Goal: Navigation & Orientation: Understand site structure

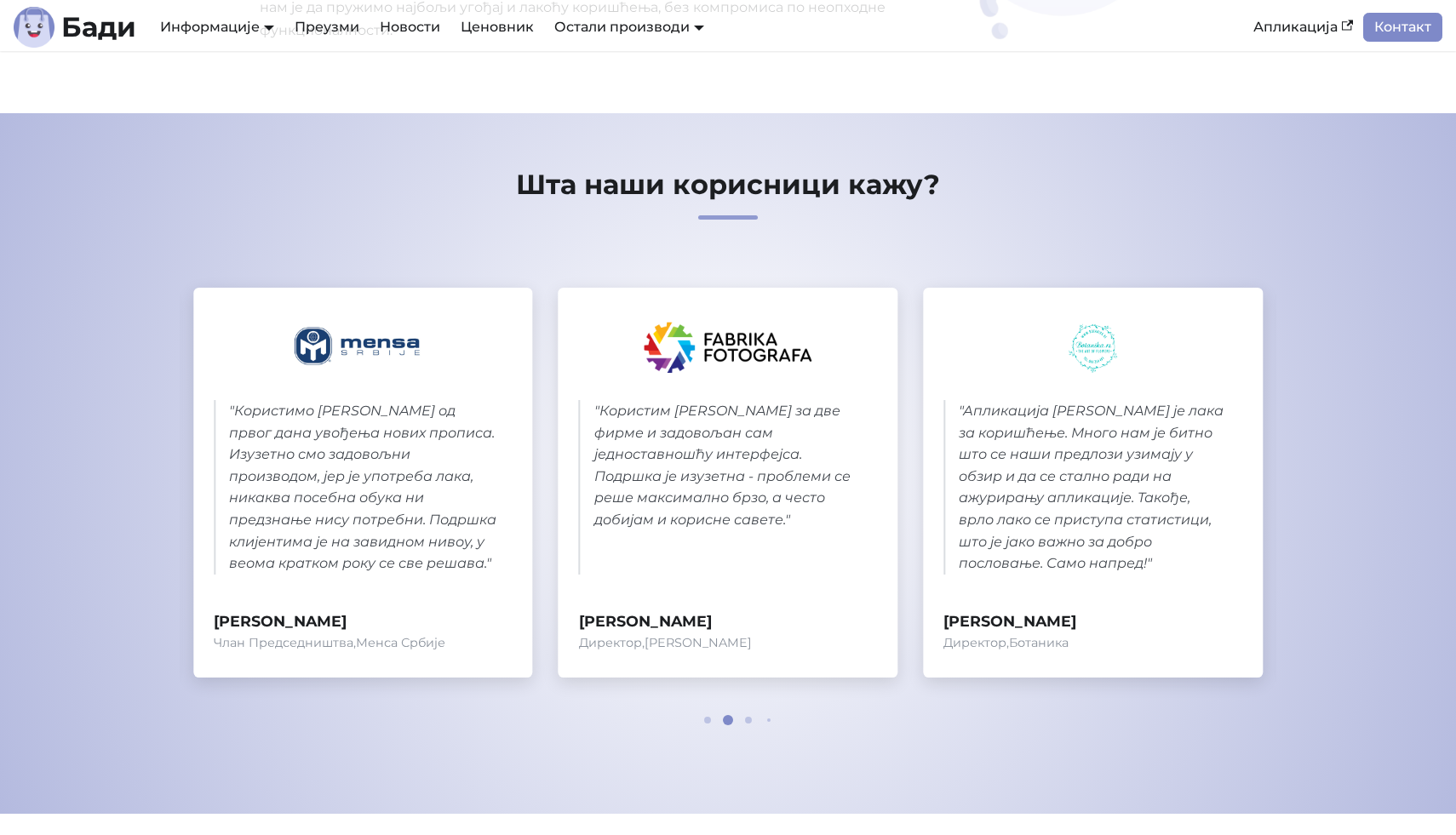
scroll to position [702, 0]
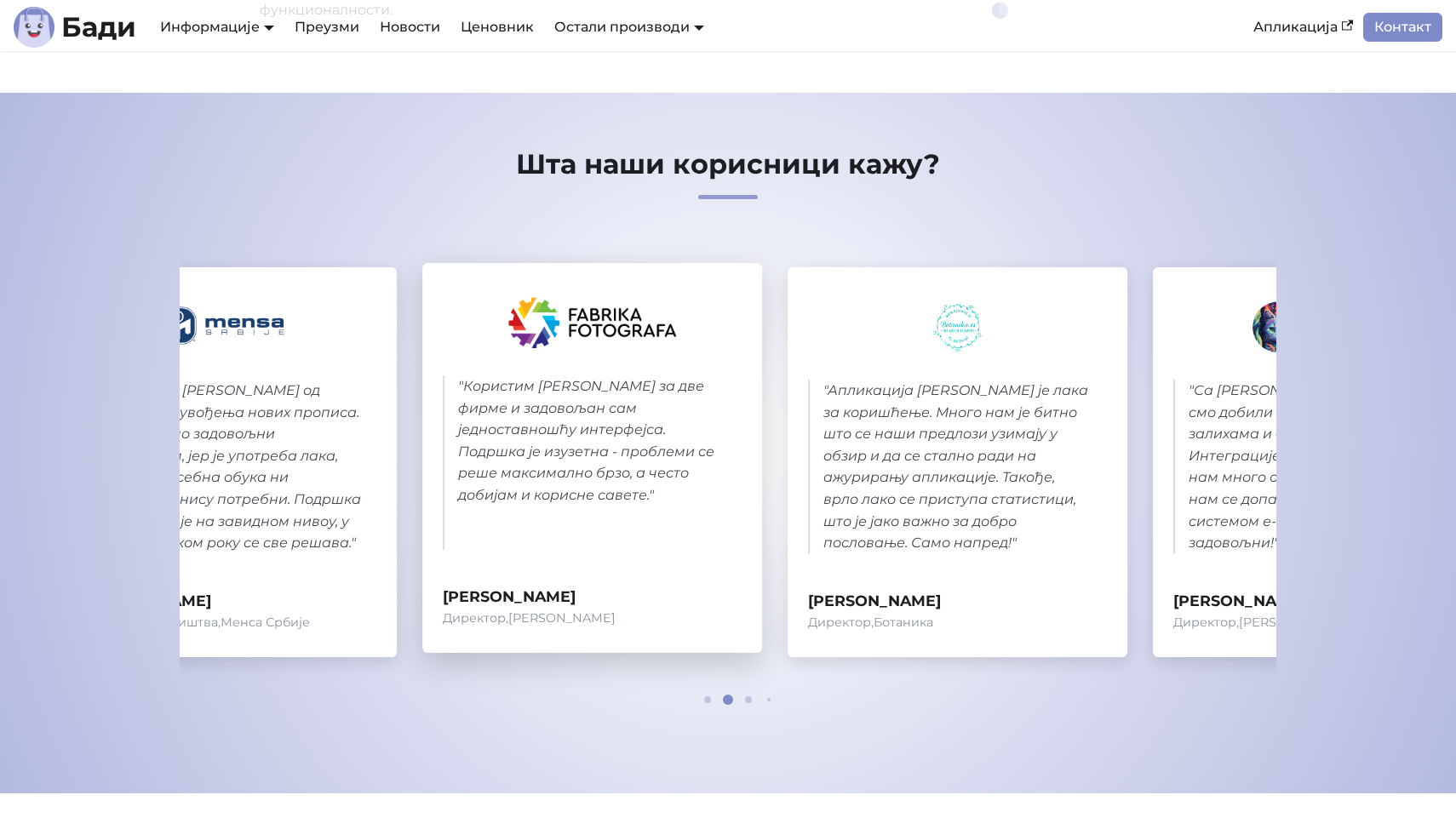
click at [593, 526] on blockquote "" Користим [PERSON_NAME] за две фирме и задовољан сам једноставношћу интерфејса…" at bounding box center [592, 463] width 299 height 175
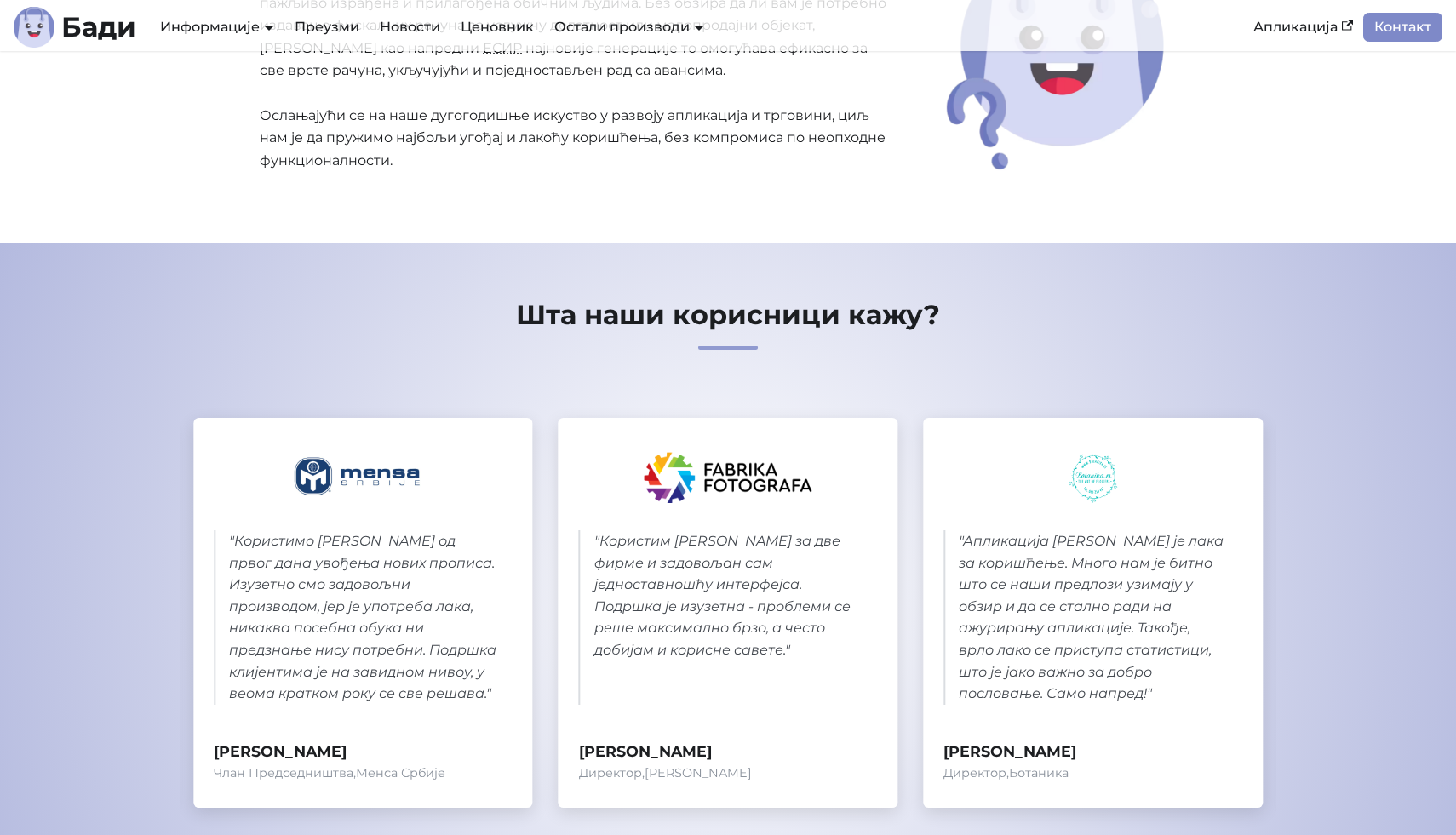
scroll to position [163, 0]
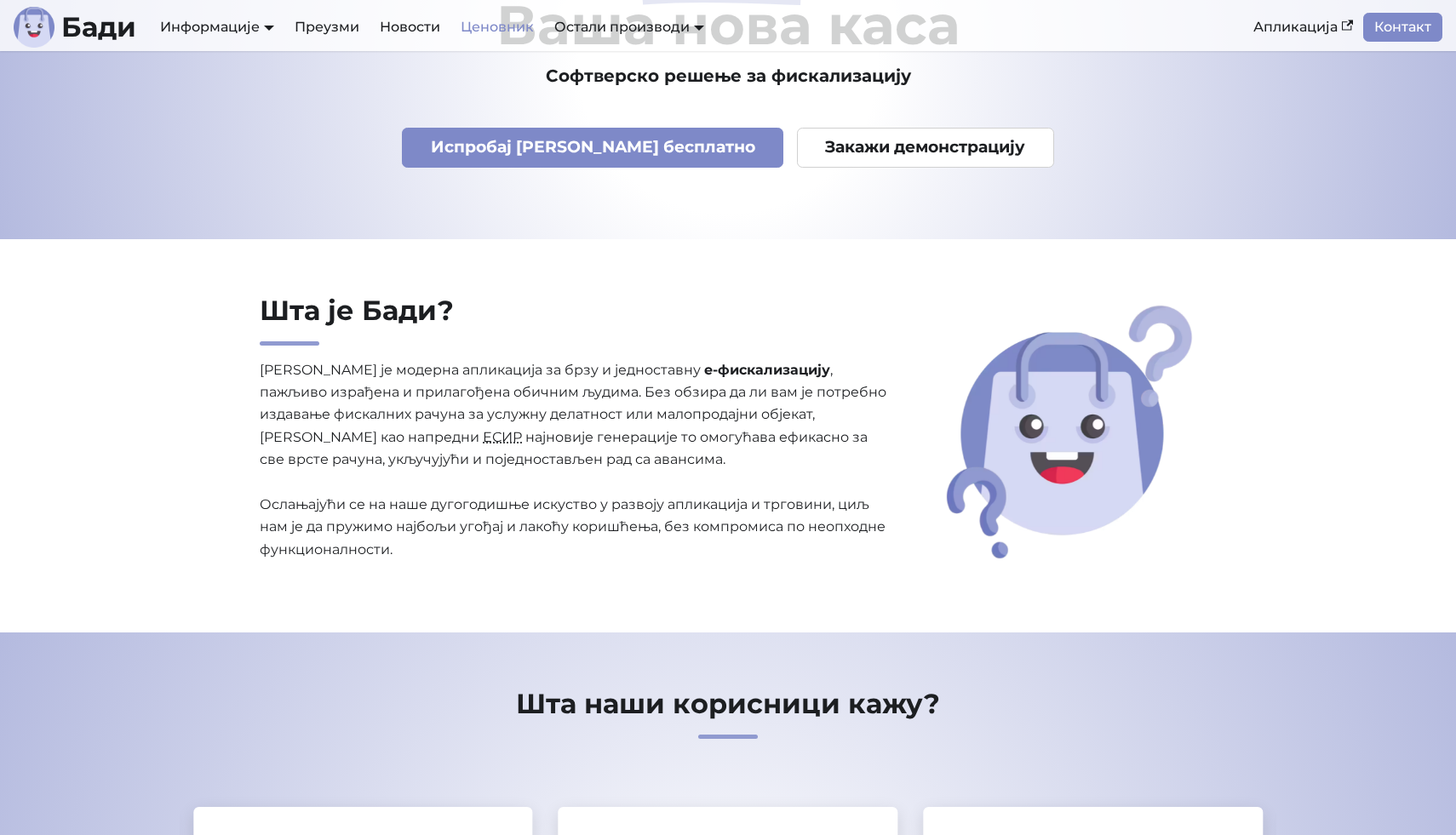
click at [491, 24] on link "Ценовник" at bounding box center [497, 27] width 94 height 29
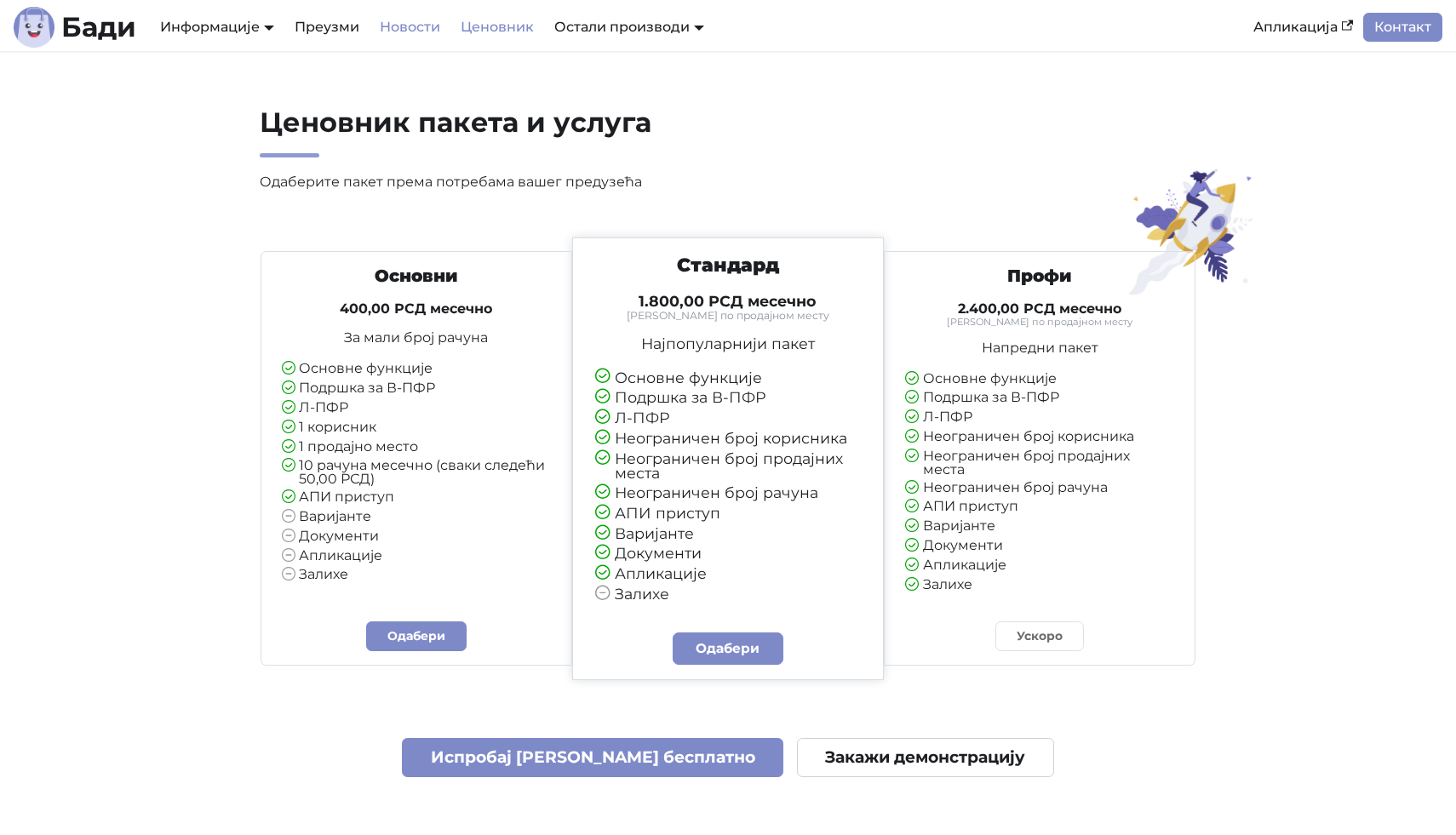
click at [396, 25] on link "Новости" at bounding box center [409, 27] width 81 height 29
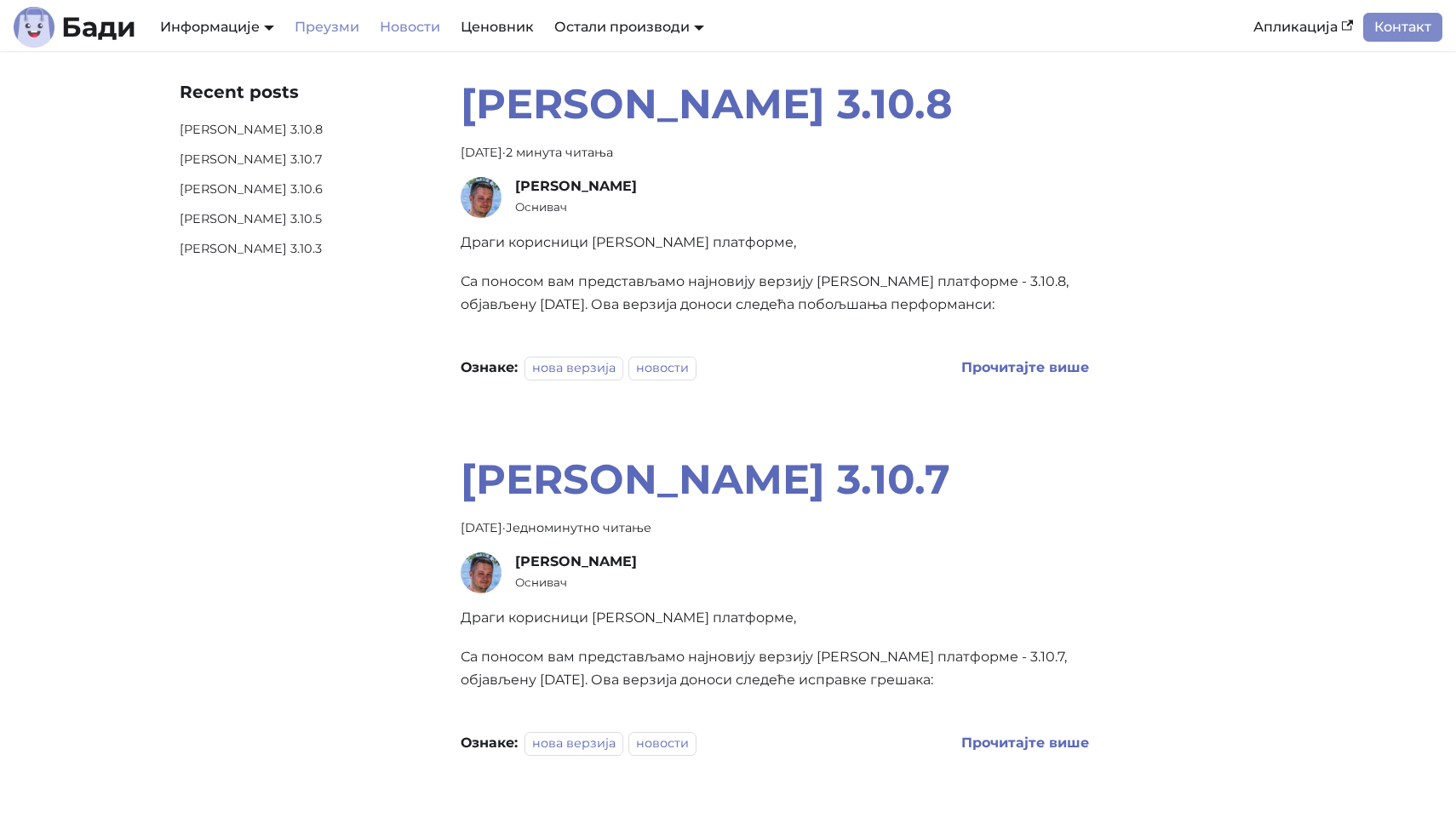
click at [319, 38] on link "Преузми" at bounding box center [327, 27] width 85 height 29
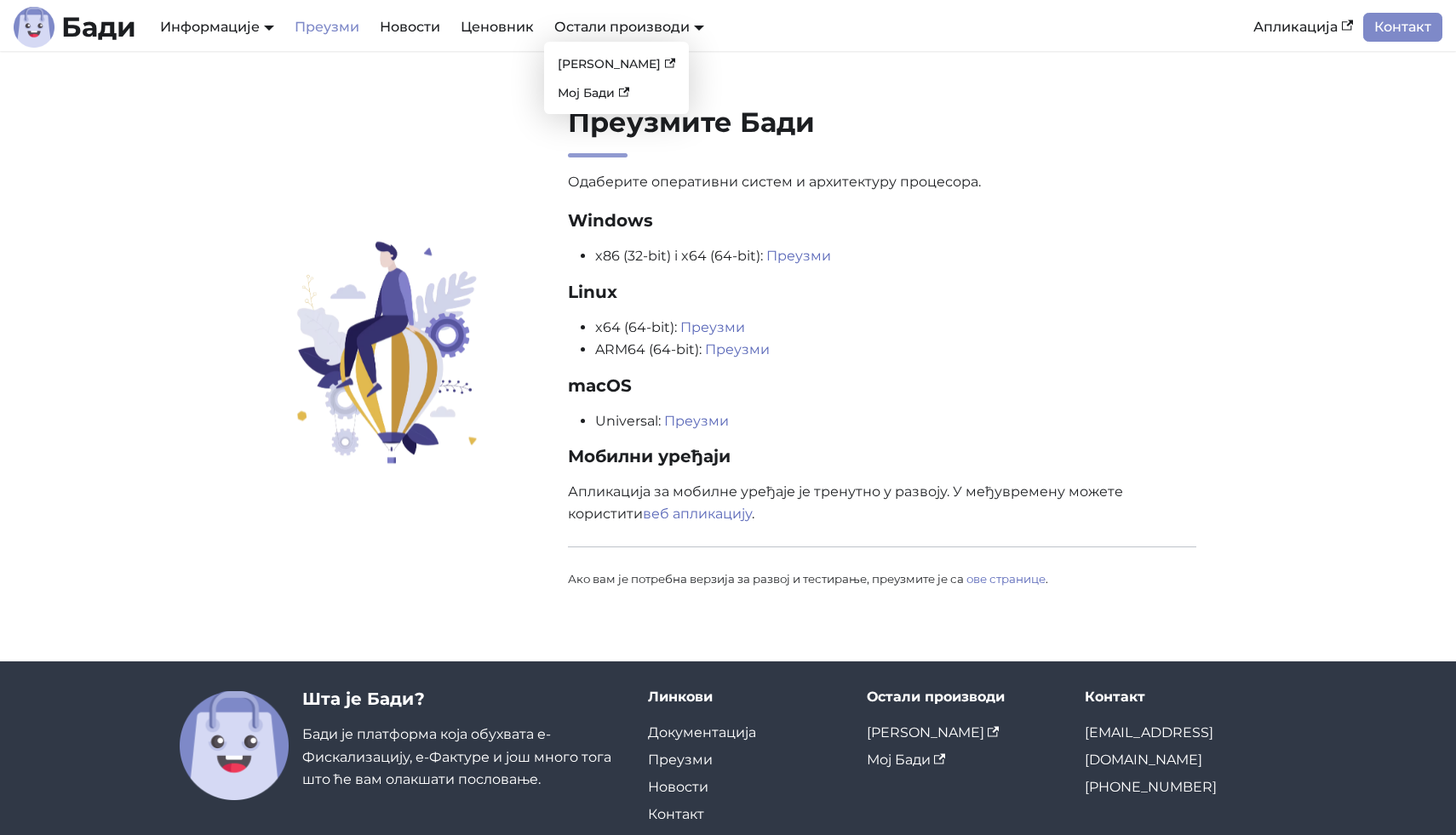
click at [606, 18] on div "Остали производи [PERSON_NAME] ЛПФР Мој [PERSON_NAME]" at bounding box center [629, 27] width 170 height 29
click at [589, 58] on link "[PERSON_NAME]" at bounding box center [616, 64] width 131 height 26
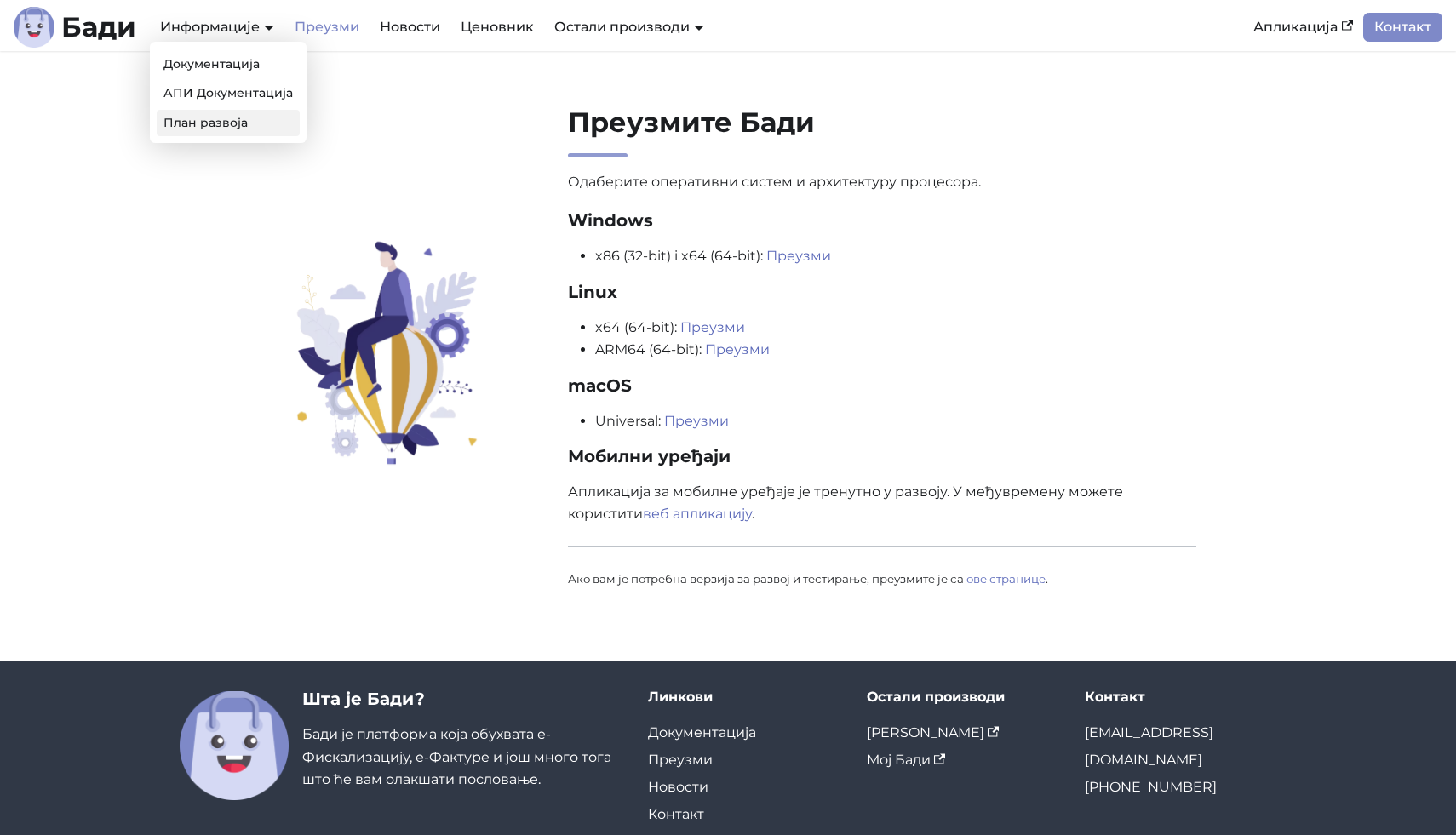
click at [203, 116] on link "План развоја" at bounding box center [228, 123] width 143 height 26
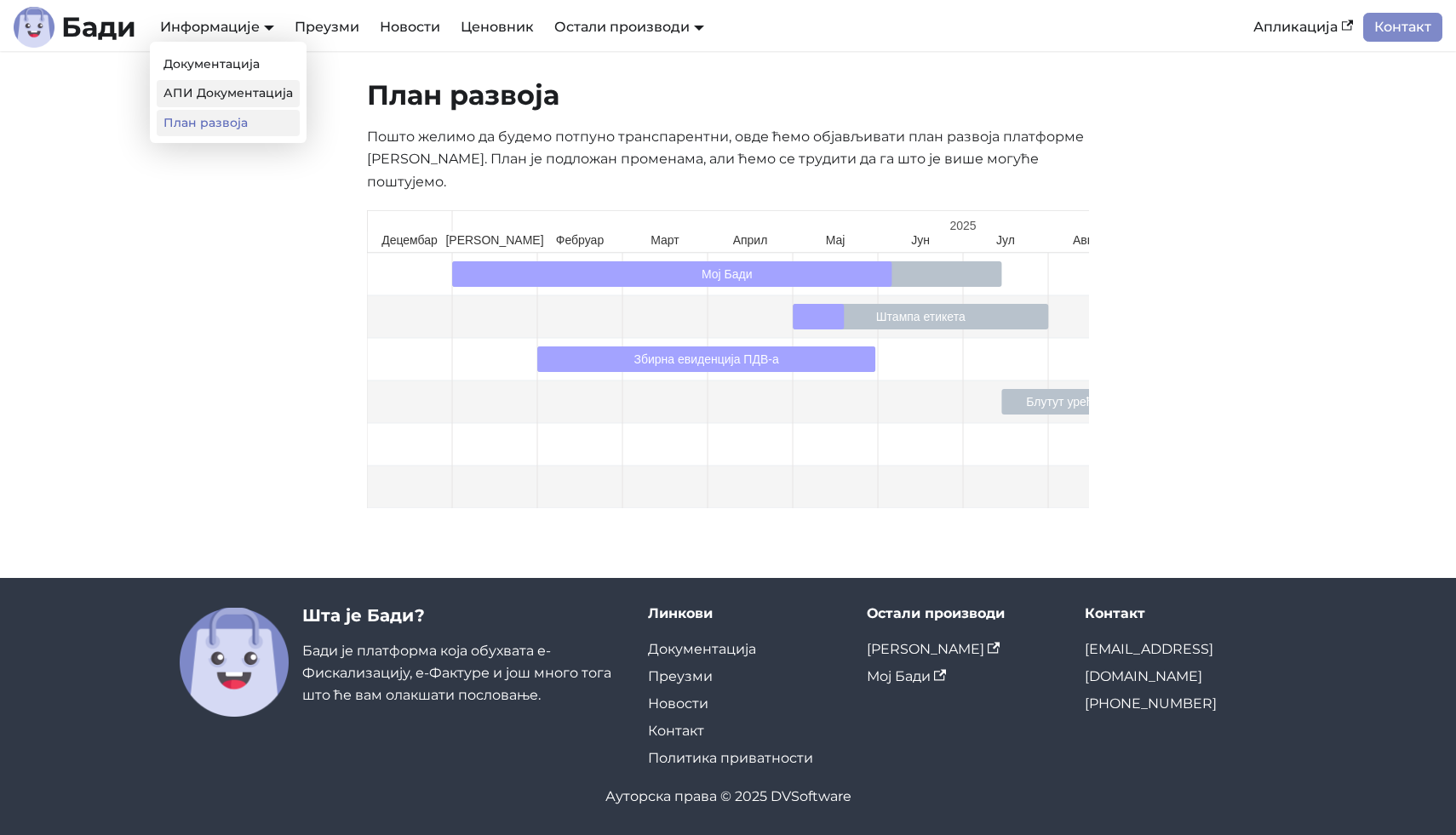
click at [217, 93] on link "АПИ Документација" at bounding box center [228, 93] width 143 height 26
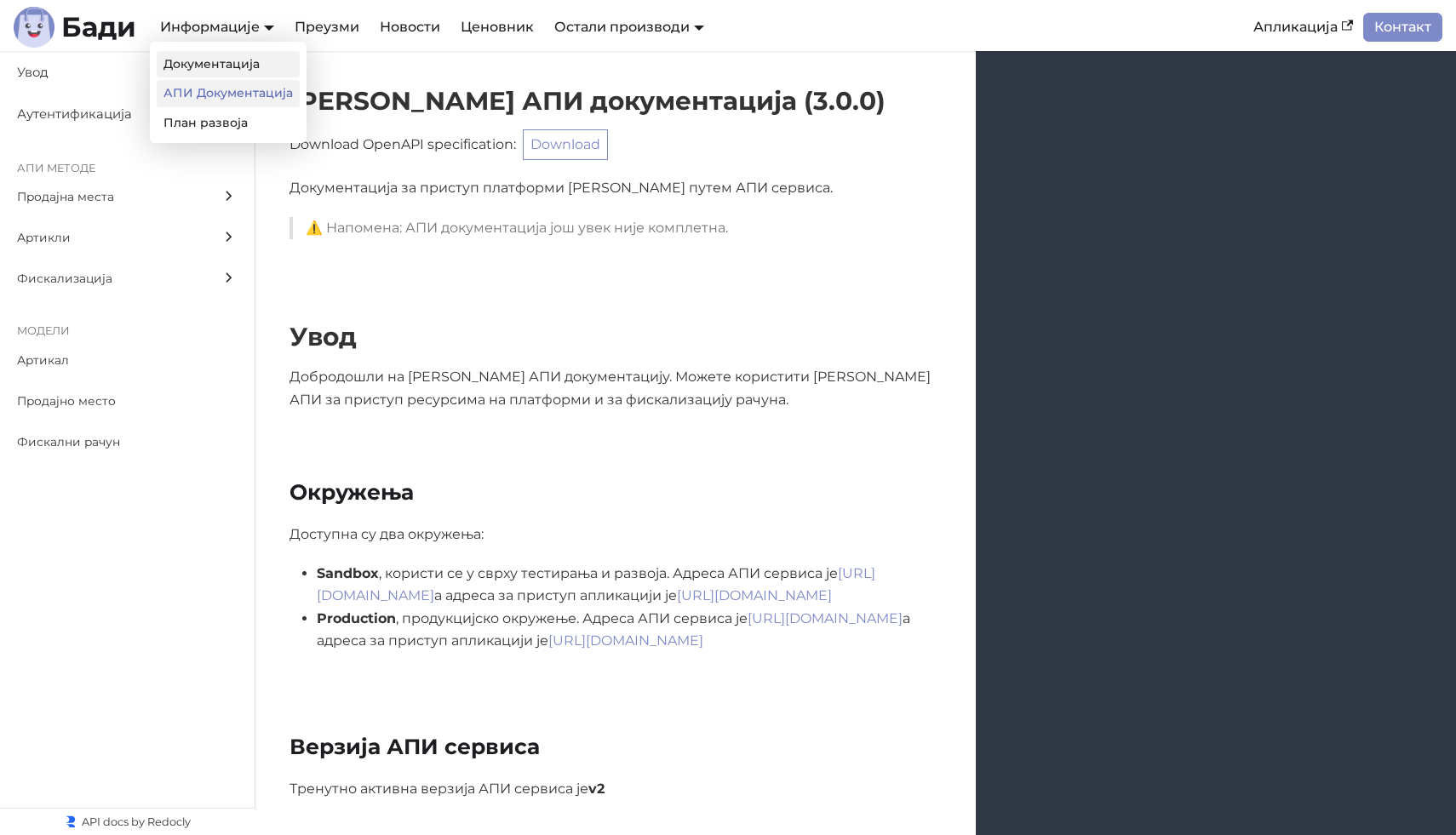
click at [225, 65] on link "Документација" at bounding box center [228, 64] width 143 height 26
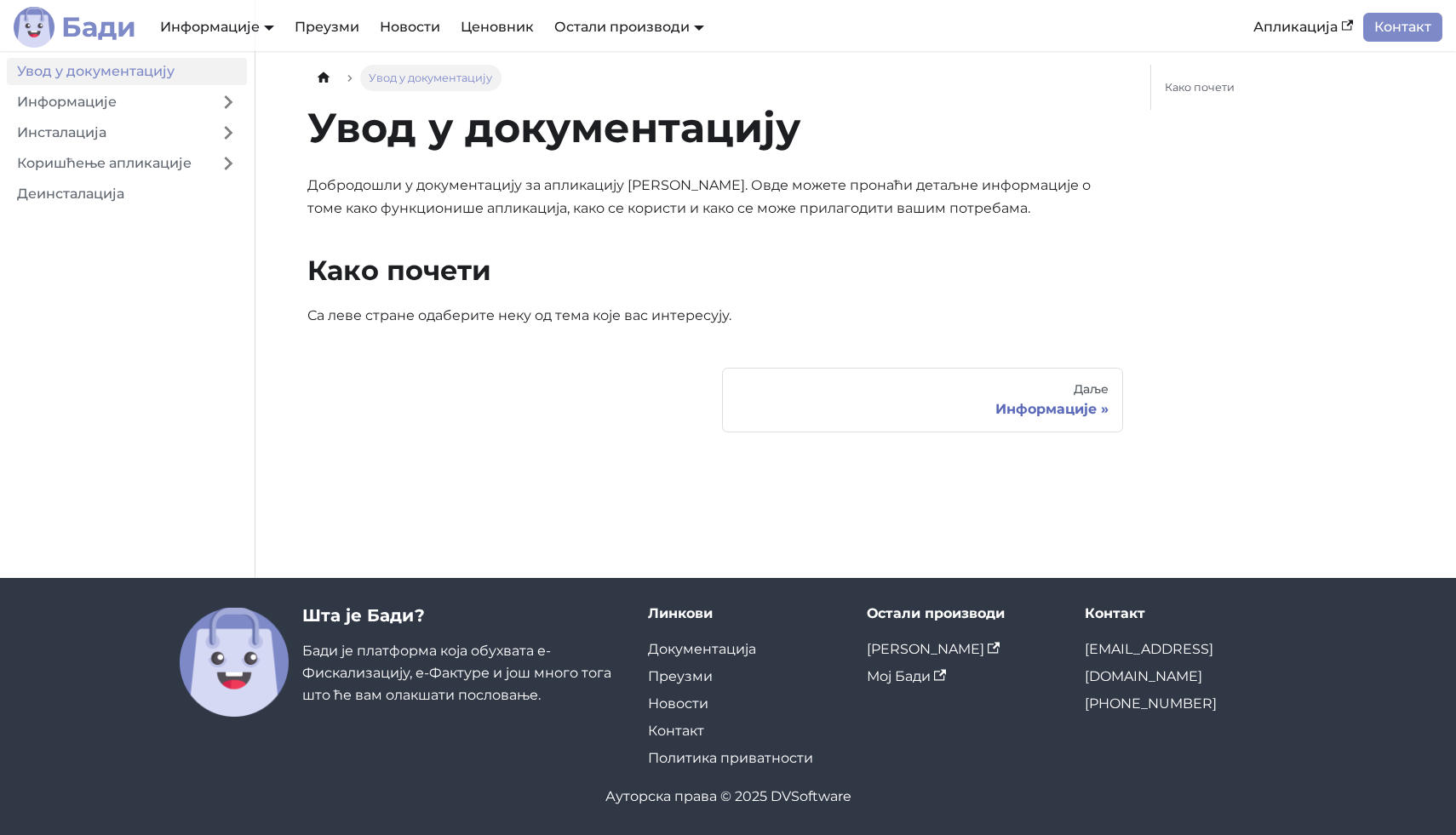
click at [114, 26] on b "Бади" at bounding box center [99, 27] width 75 height 27
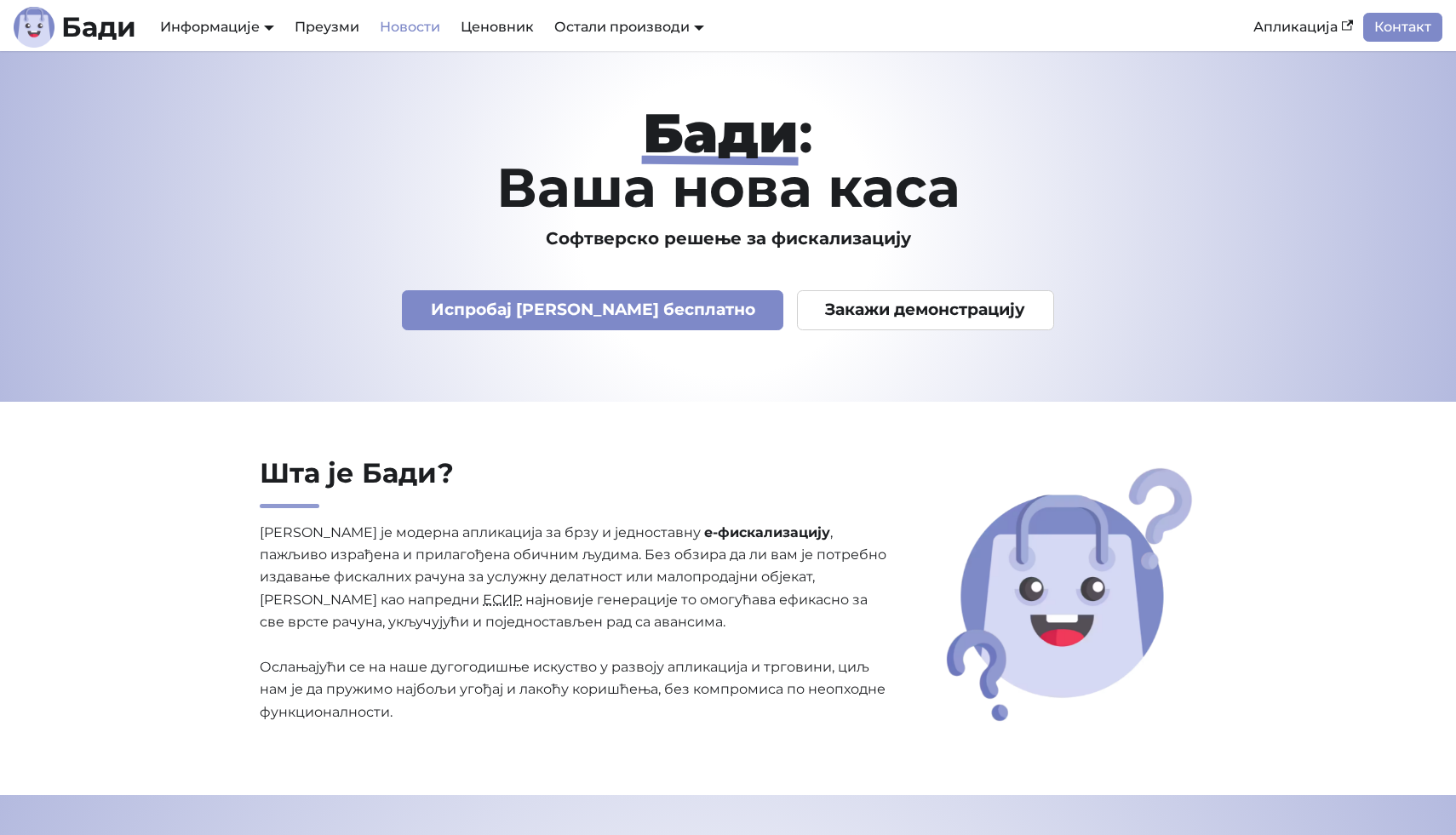
click at [413, 33] on link "Новости" at bounding box center [409, 27] width 81 height 29
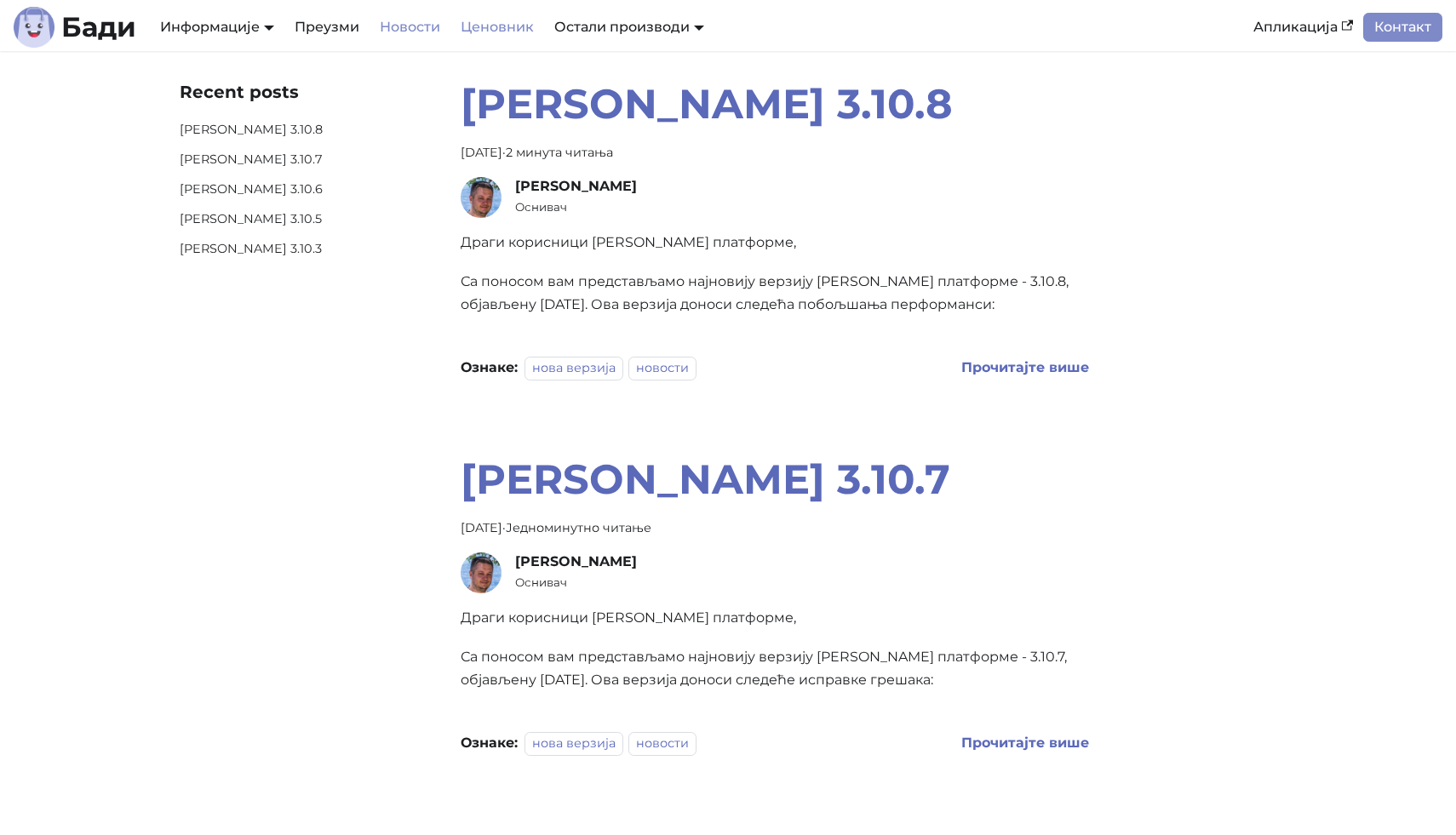
click at [465, 26] on link "Ценовник" at bounding box center [497, 27] width 94 height 29
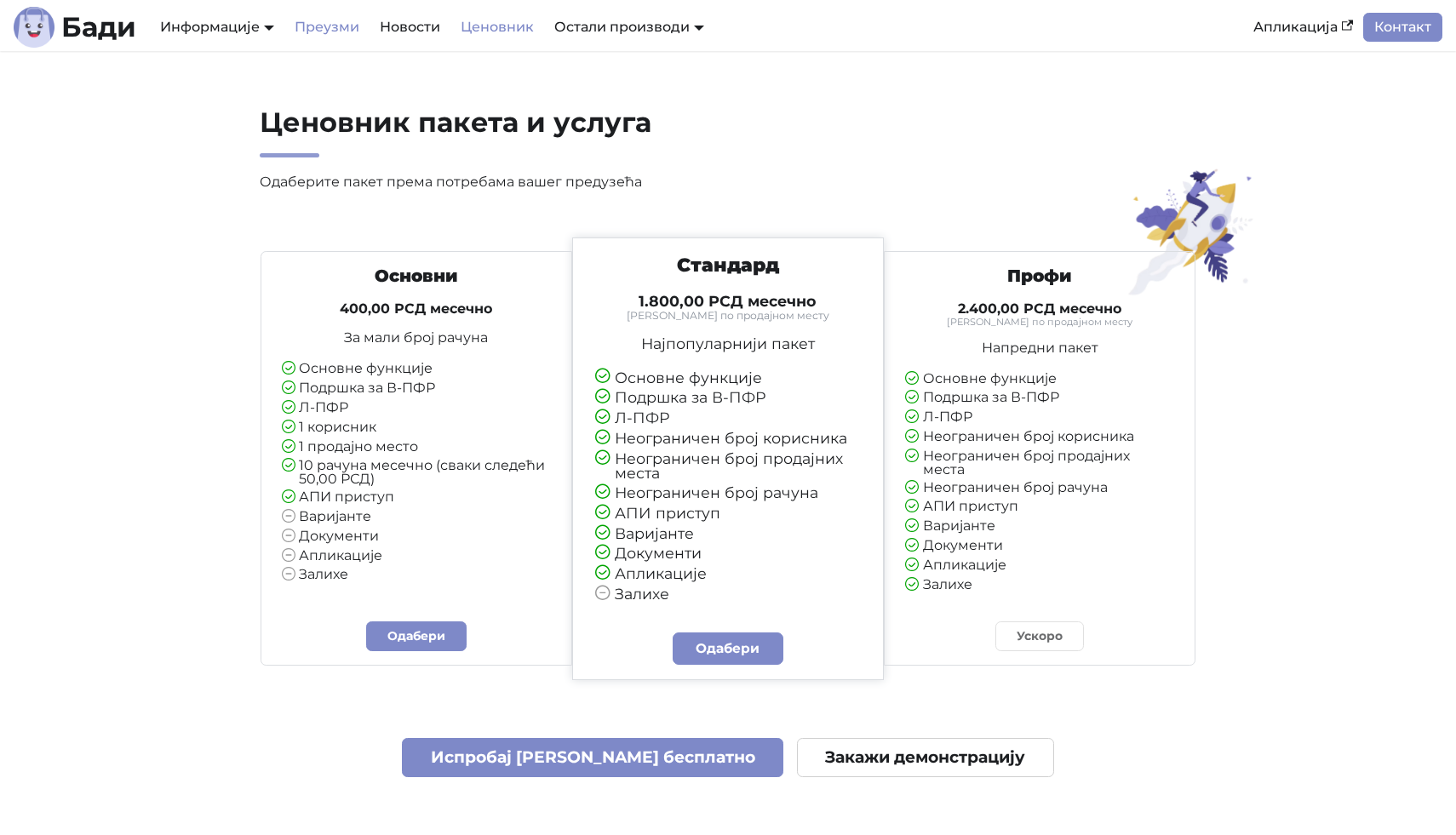
click at [330, 34] on link "Преузми" at bounding box center [327, 27] width 85 height 29
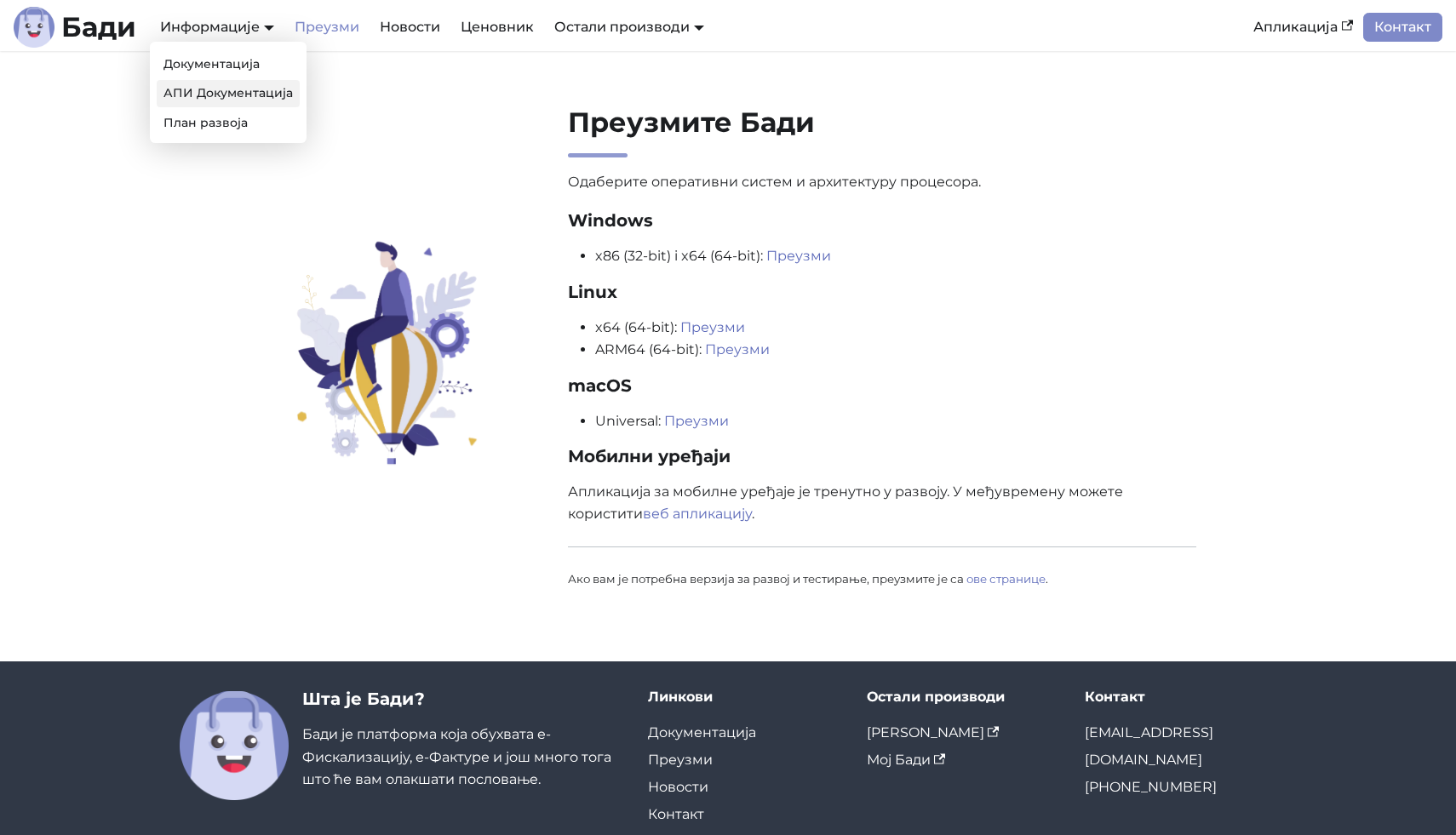
click at [235, 87] on link "АПИ Документација" at bounding box center [228, 93] width 143 height 26
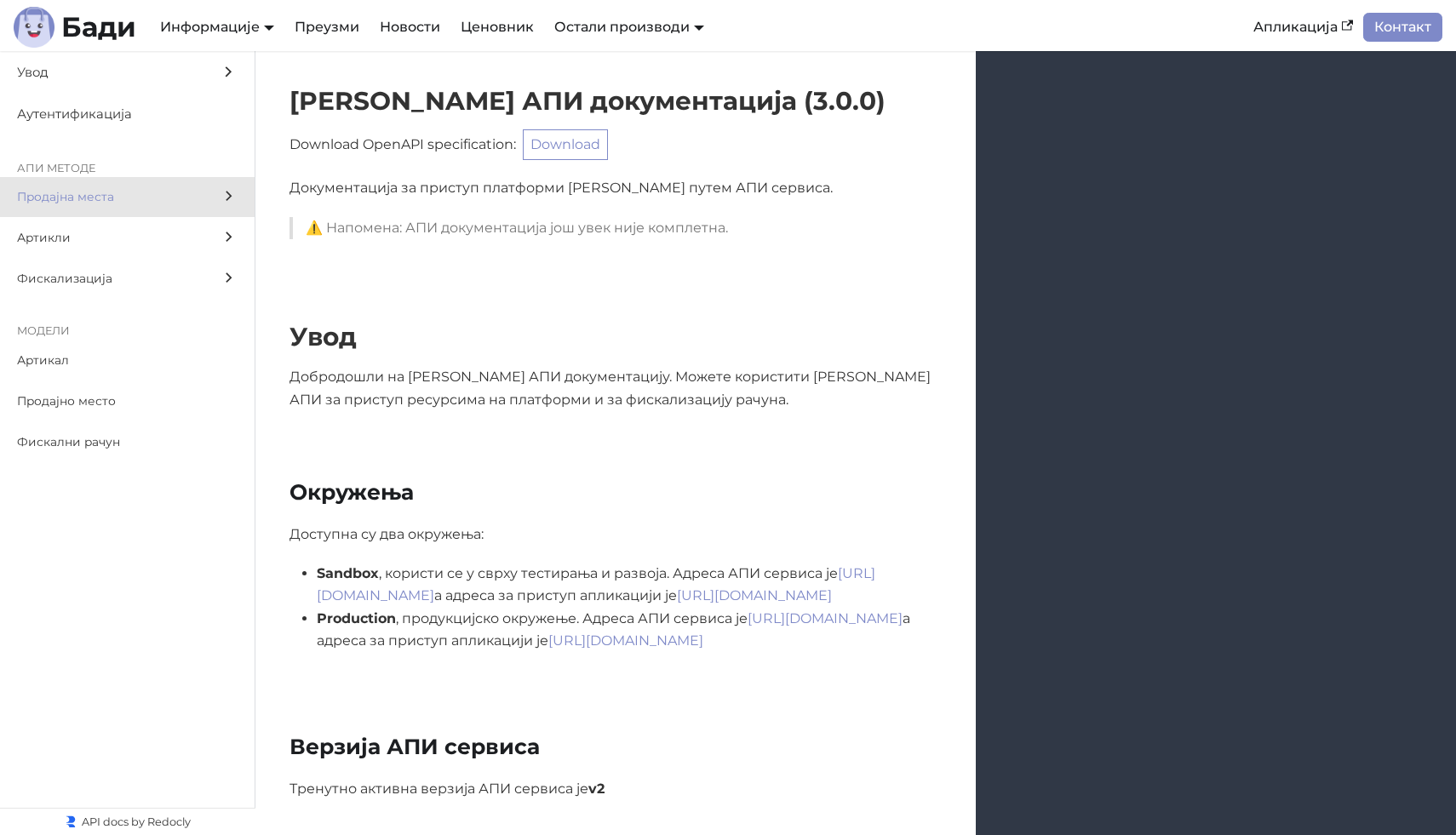
click at [169, 183] on label "Продајна места" at bounding box center [127, 197] width 255 height 41
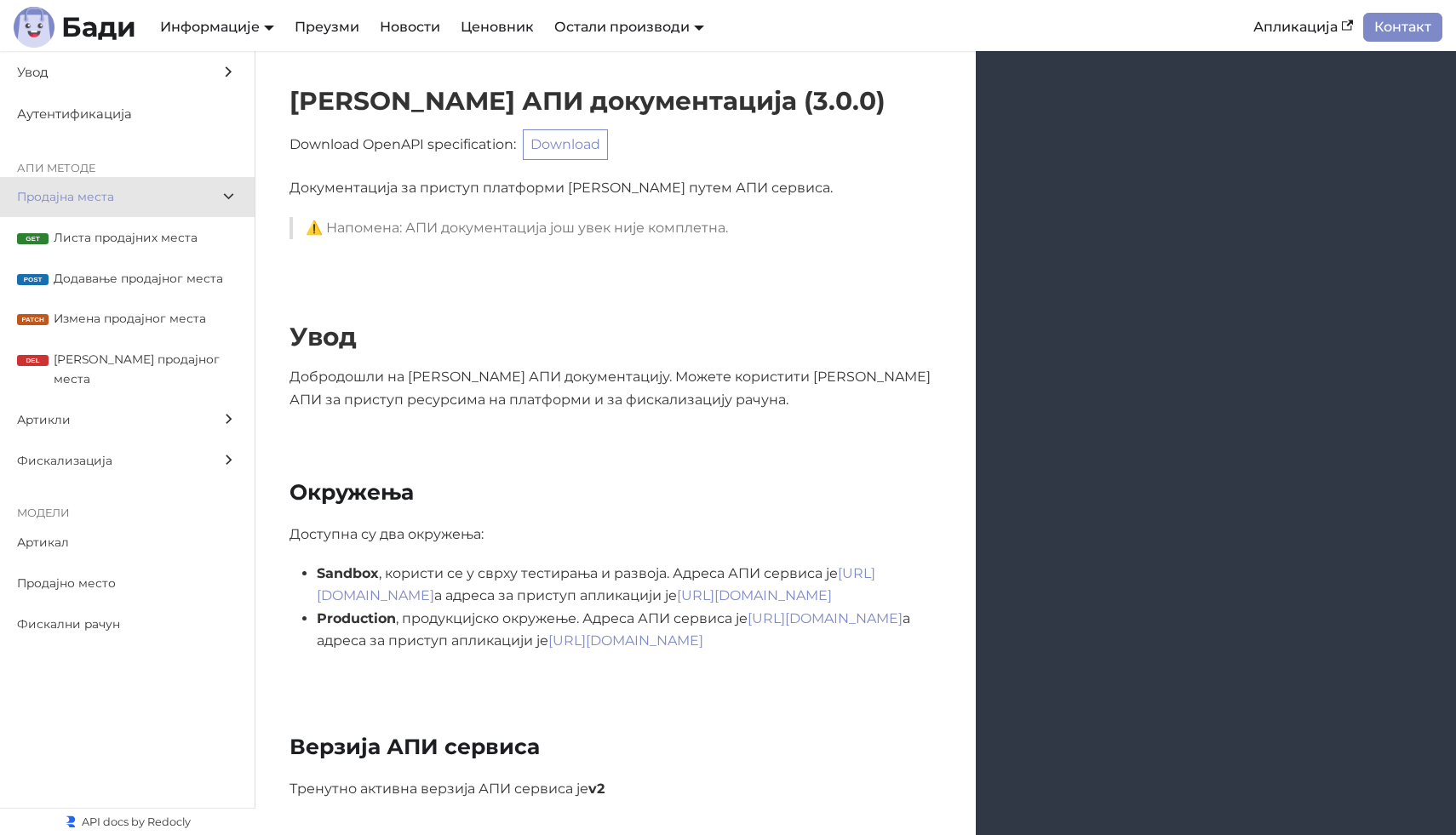
scroll to position [1597, 0]
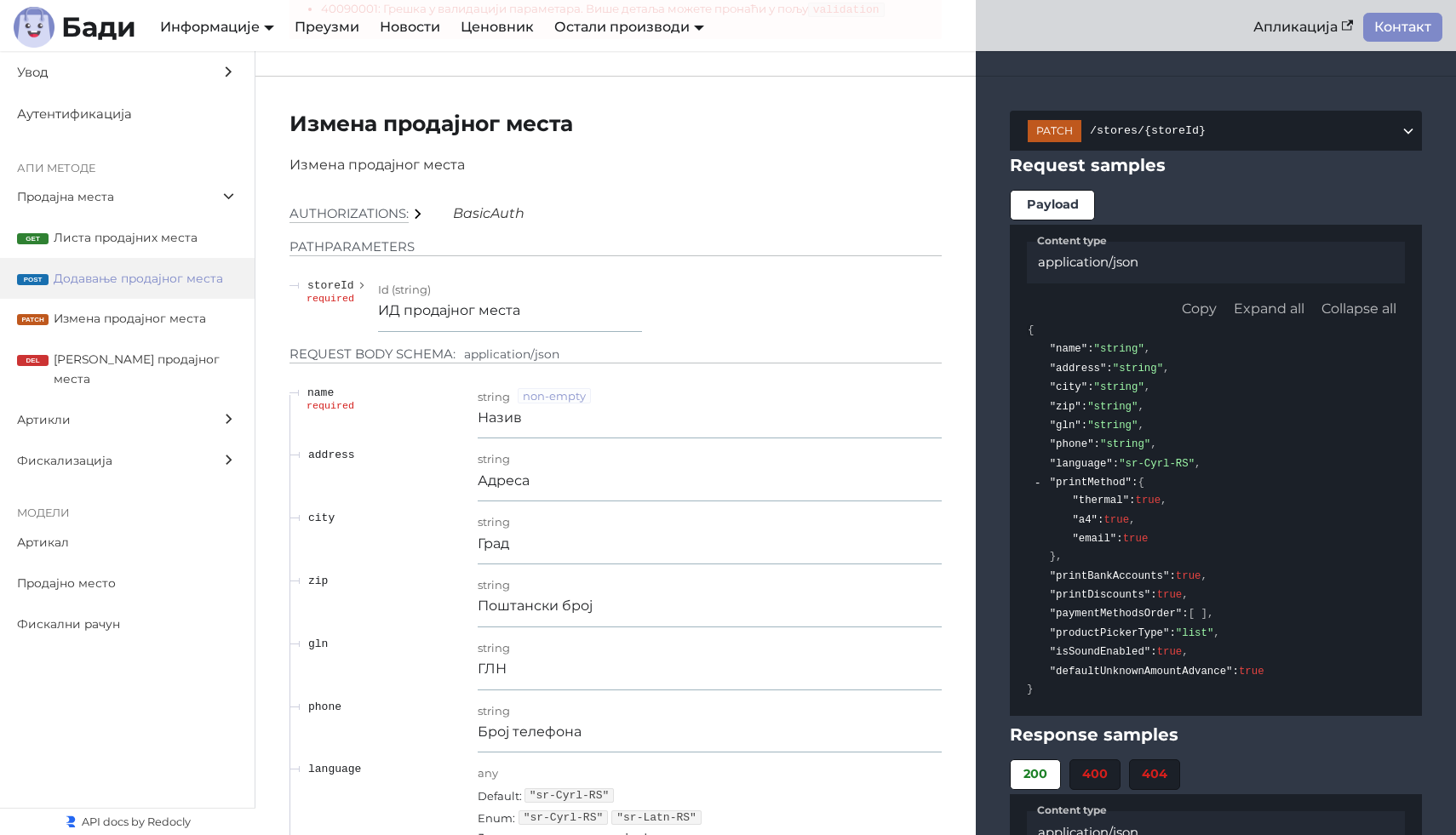
scroll to position [2638, 0]
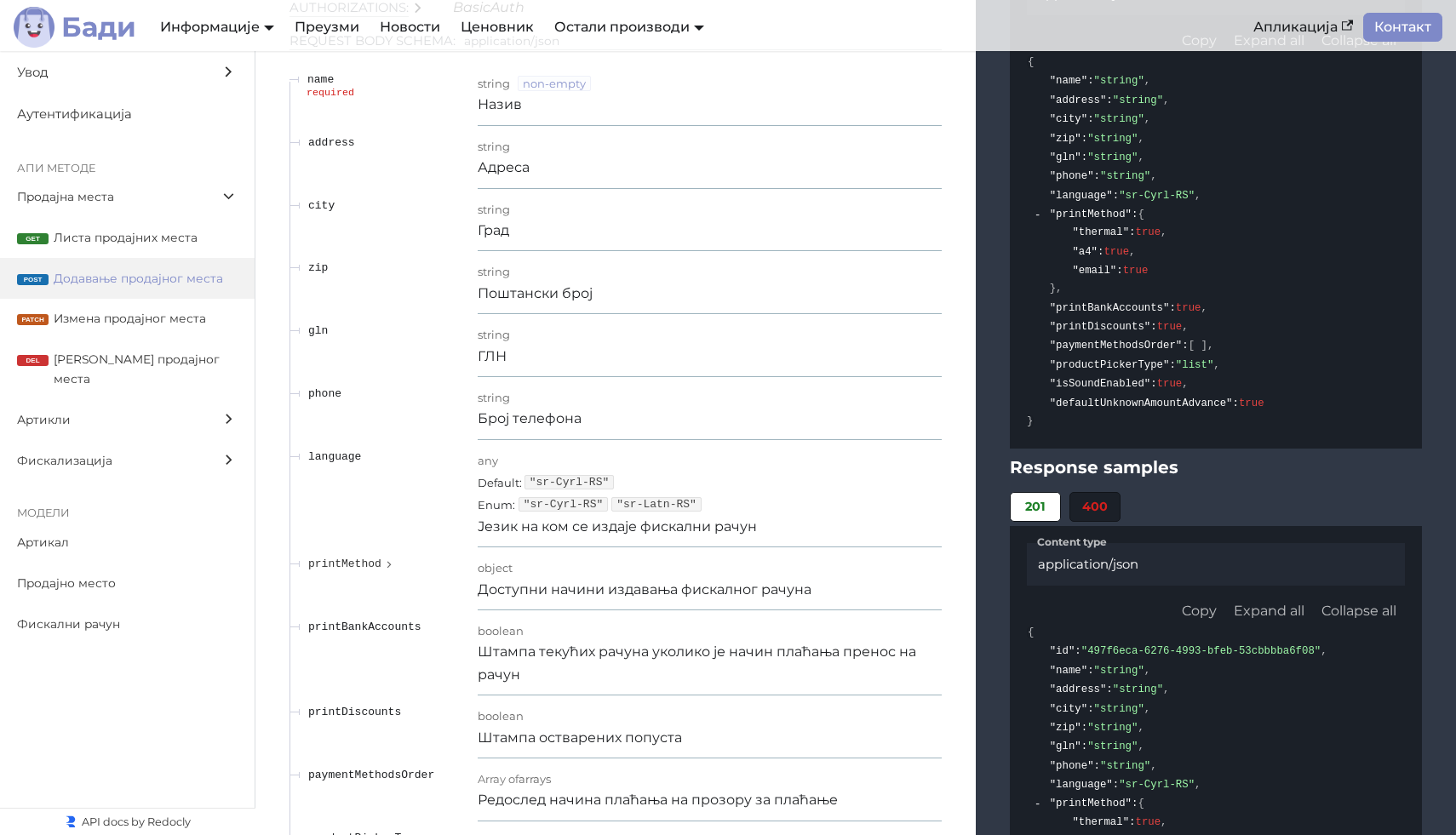
click at [117, 30] on b "Бади" at bounding box center [99, 27] width 75 height 27
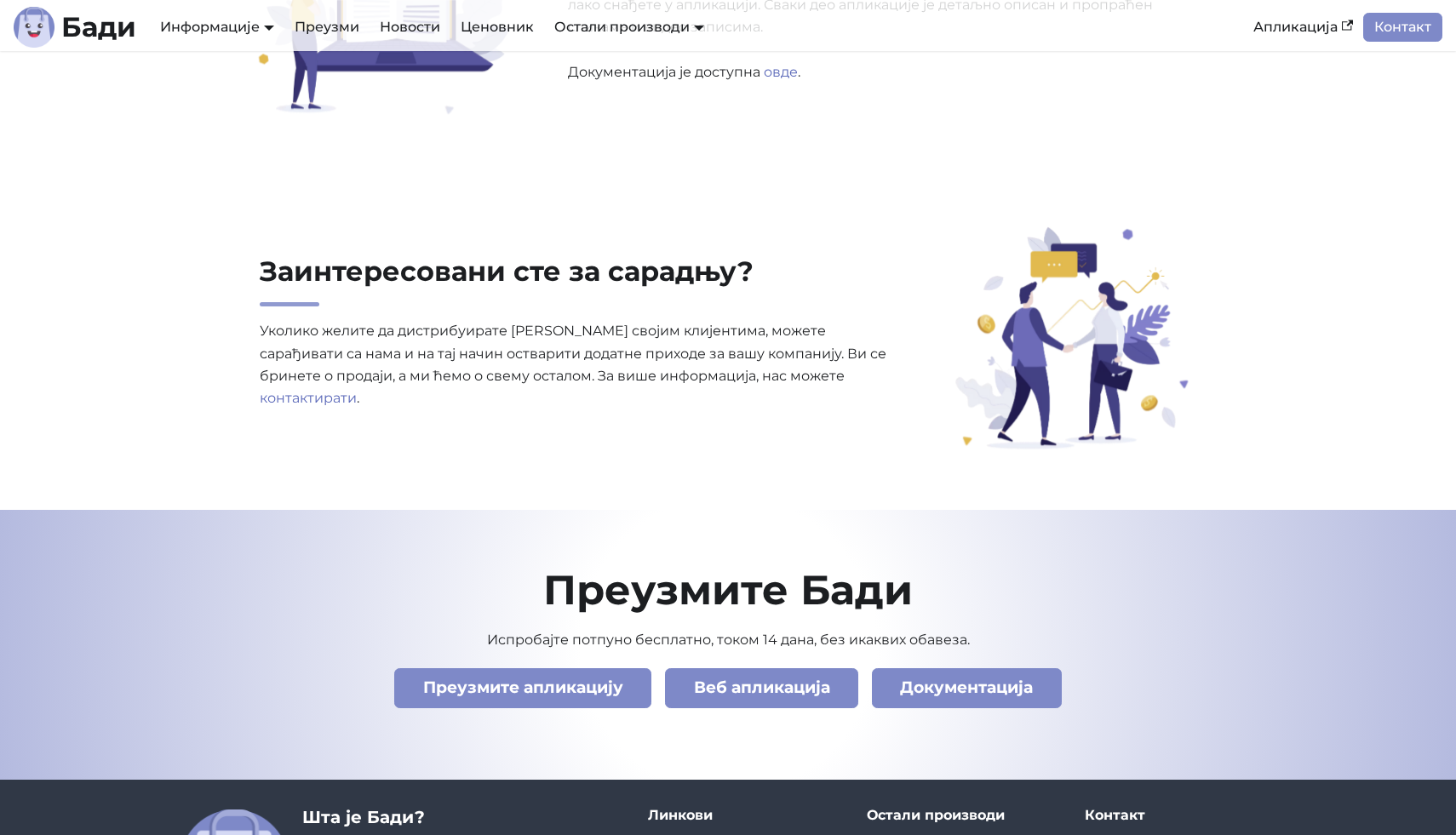
scroll to position [5764, 0]
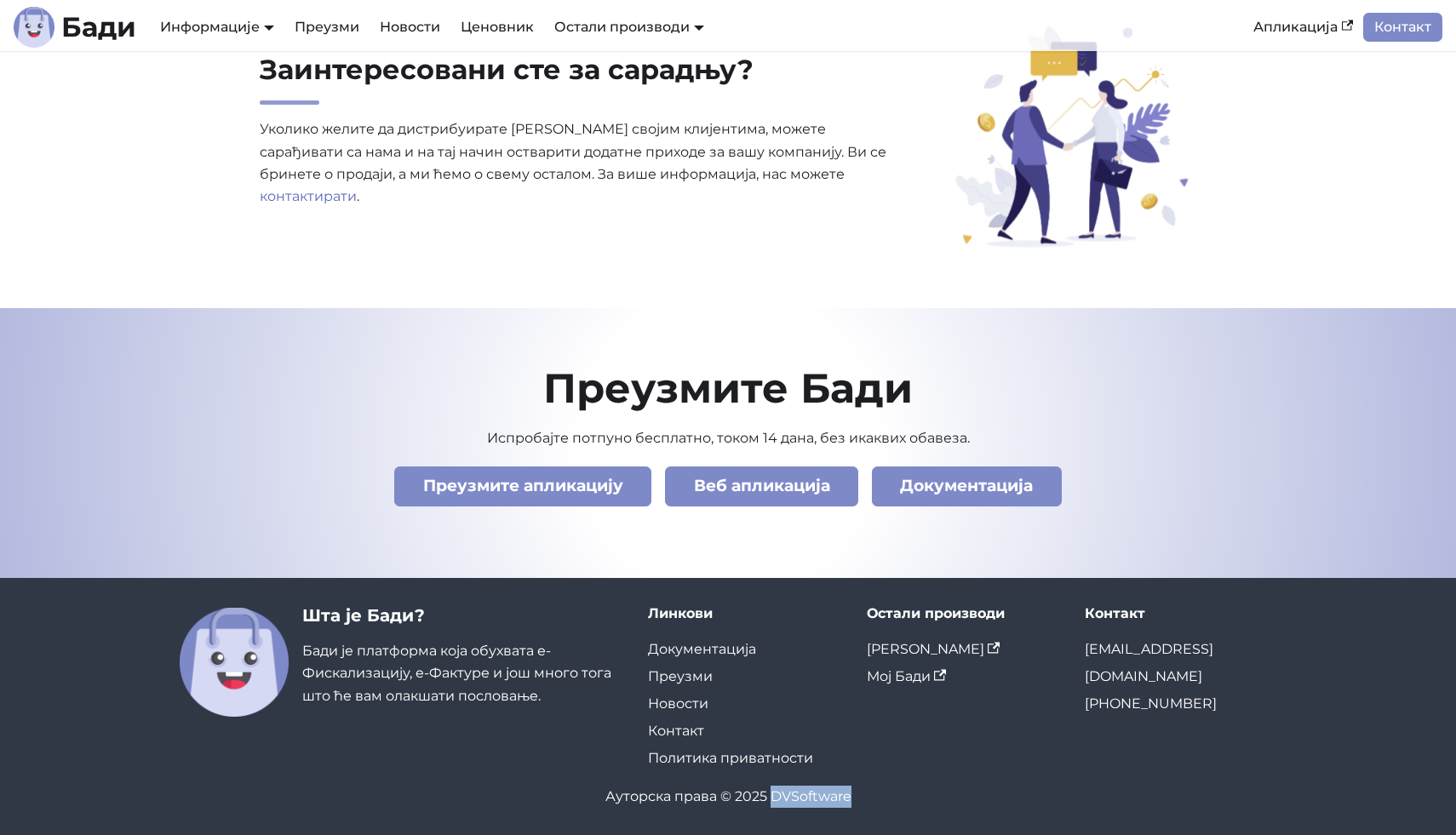
drag, startPoint x: 862, startPoint y: 802, endPoint x: 775, endPoint y: 797, distance: 87.1
click at [775, 797] on div "Ауторска права © 2025 DVSoftware" at bounding box center [728, 797] width 1097 height 22
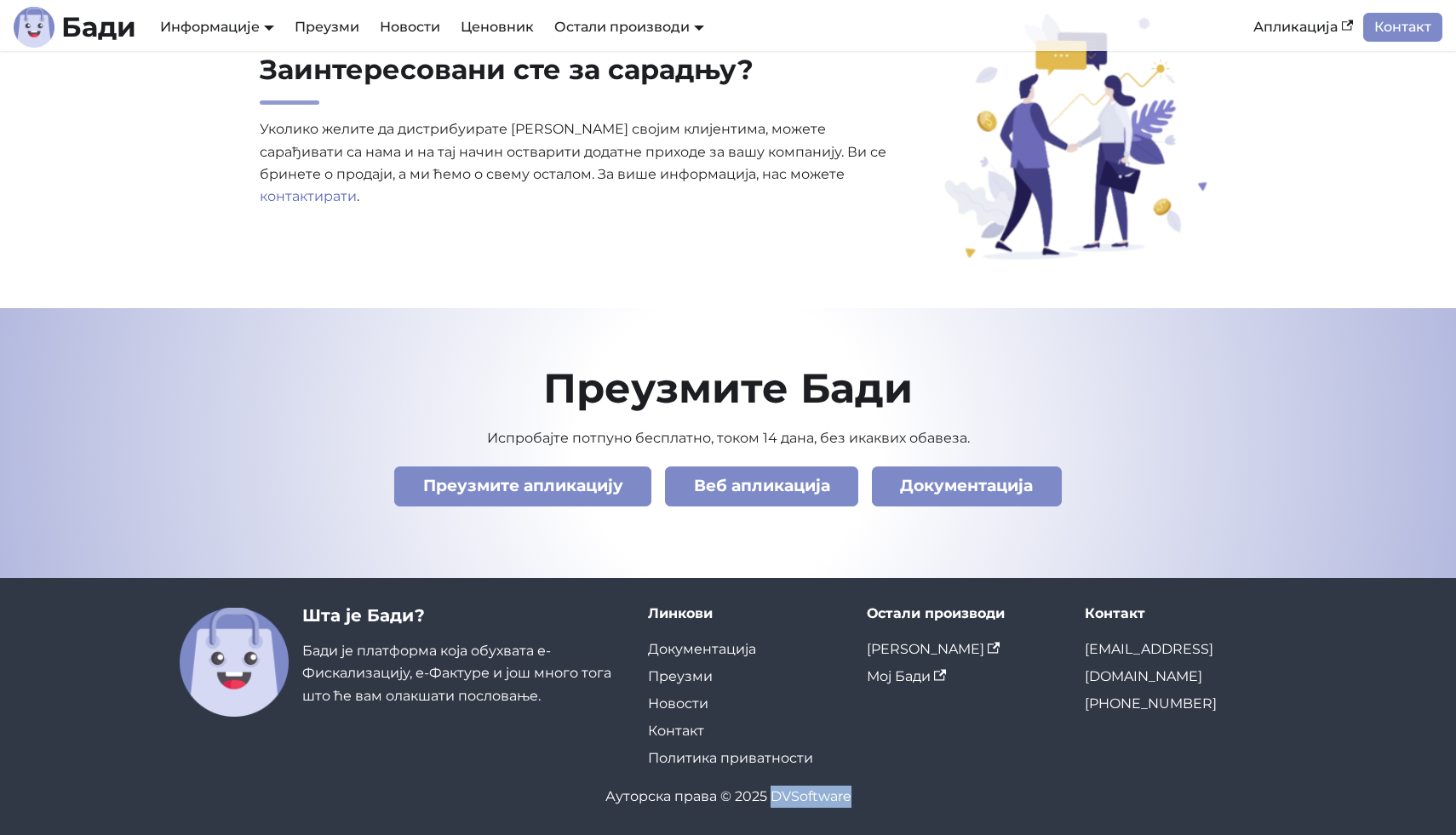
copy div "DVSoftware"
